Goal: Information Seeking & Learning: Learn about a topic

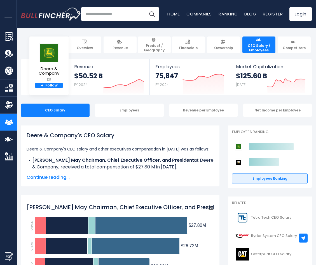
click at [118, 158] on b "[PERSON_NAME] May Chairman, Chief Executive Officer, and President" at bounding box center [113, 160] width 162 height 6
click at [56, 178] on span "Continue reading..." at bounding box center [121, 177] width 188 height 7
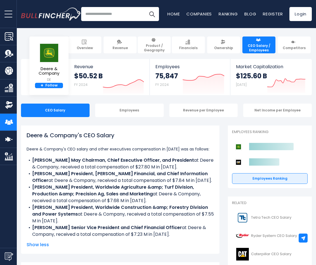
click at [10, 70] on img "Company Product/Geography" at bounding box center [9, 70] width 8 height 8
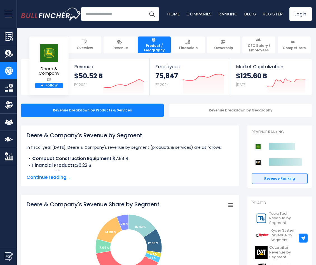
click at [10, 38] on img "Company Overview" at bounding box center [9, 36] width 8 height 8
